Goal: Task Accomplishment & Management: Complete application form

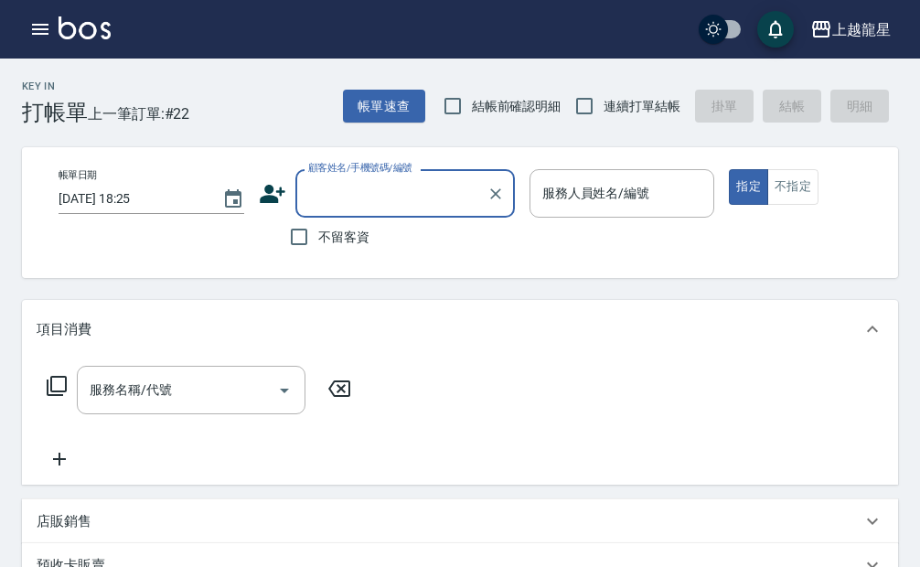
type input "ㄗ"
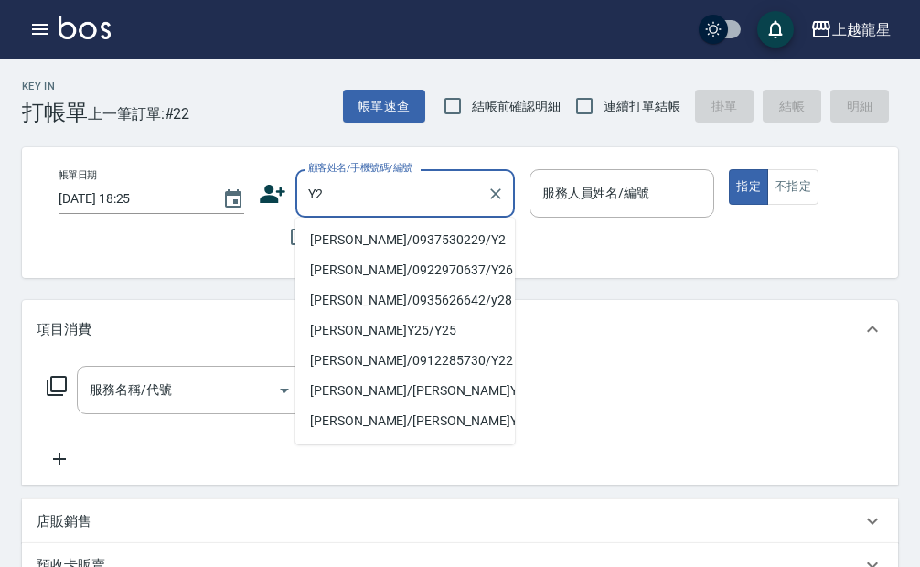
click at [351, 225] on li "[PERSON_NAME]/0937530229/Y2" at bounding box center [405, 240] width 220 height 30
type input "[PERSON_NAME]/0937530229/Y2"
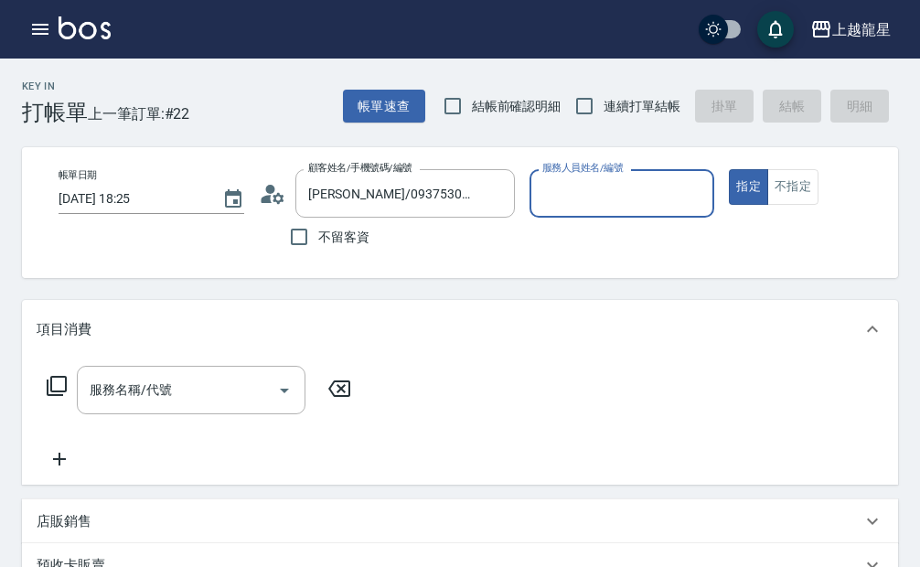
type input "淑雲-25"
click at [151, 406] on input "服務名稱/代號" at bounding box center [177, 390] width 185 height 32
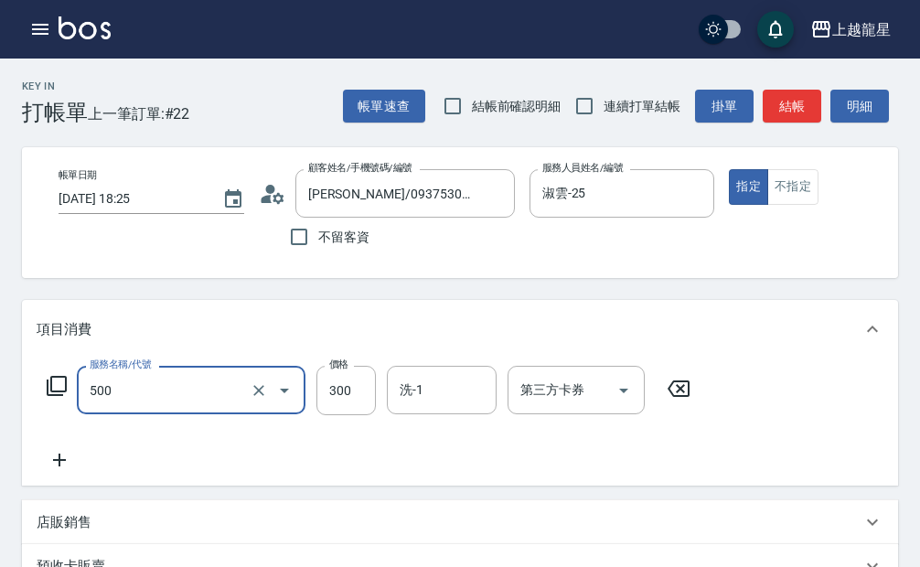
type input "一般洗髮(500)"
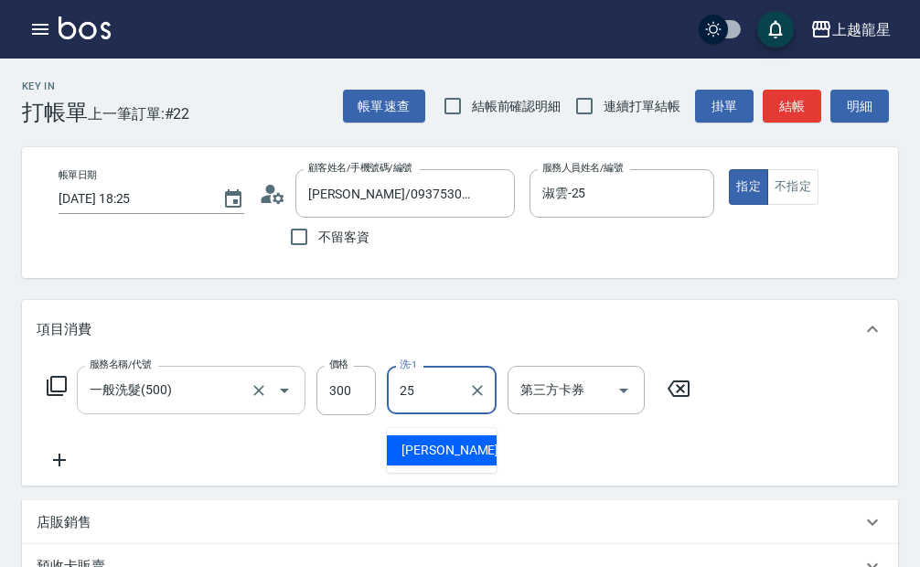
type input "淑雲-25"
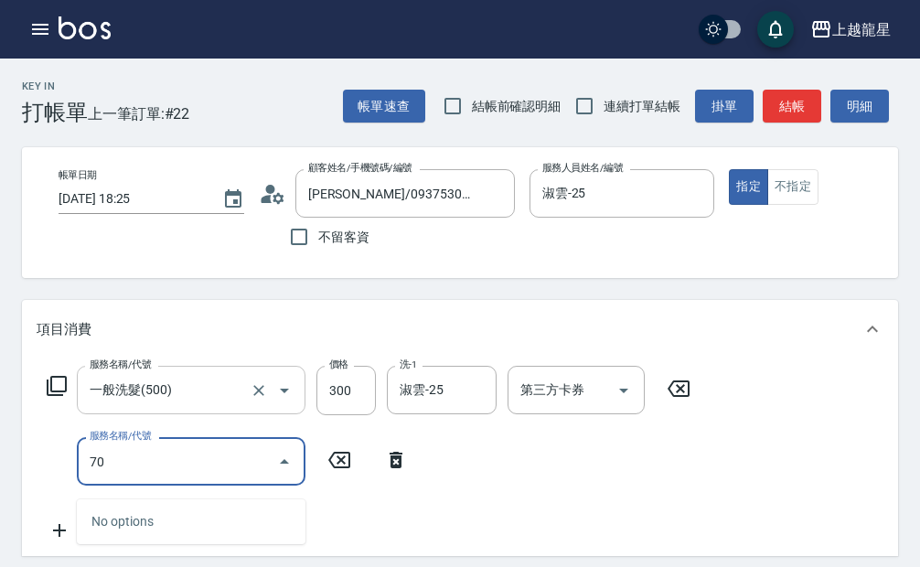
type input "708"
